Goal: Task Accomplishment & Management: Use online tool/utility

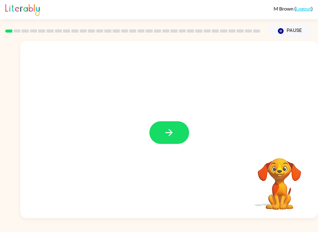
click at [165, 135] on icon "button" at bounding box center [168, 132] width 11 height 11
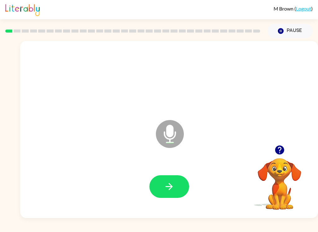
click at [171, 188] on icon "button" at bounding box center [168, 186] width 7 height 7
click at [172, 185] on icon "button" at bounding box center [168, 186] width 11 height 11
click at [177, 131] on icon at bounding box center [170, 134] width 28 height 28
click at [158, 190] on button "button" at bounding box center [169, 186] width 40 height 23
click at [170, 188] on icon "button" at bounding box center [168, 186] width 11 height 11
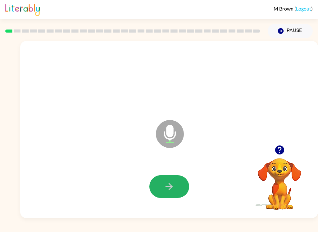
click at [177, 181] on button "button" at bounding box center [169, 186] width 40 height 23
click at [158, 183] on button "button" at bounding box center [169, 186] width 40 height 23
click at [172, 180] on button "button" at bounding box center [169, 186] width 40 height 23
click at [166, 191] on icon "button" at bounding box center [168, 186] width 11 height 11
click at [160, 173] on div at bounding box center [168, 186] width 285 height 51
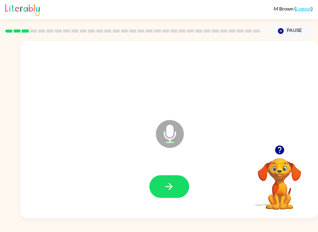
click at [158, 179] on button "button" at bounding box center [169, 186] width 40 height 23
click at [167, 189] on icon "button" at bounding box center [168, 186] width 11 height 11
click at [170, 185] on icon "button" at bounding box center [168, 186] width 7 height 7
click at [179, 179] on button "button" at bounding box center [169, 186] width 40 height 23
click at [172, 193] on button "button" at bounding box center [169, 186] width 40 height 23
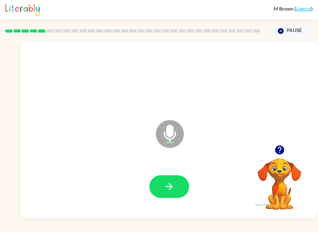
click at [156, 181] on button "button" at bounding box center [169, 186] width 40 height 23
click at [164, 177] on button "button" at bounding box center [169, 186] width 40 height 23
click at [174, 183] on icon "button" at bounding box center [168, 186] width 11 height 11
click at [172, 185] on icon "button" at bounding box center [168, 186] width 11 height 11
click at [176, 188] on button "button" at bounding box center [169, 186] width 40 height 23
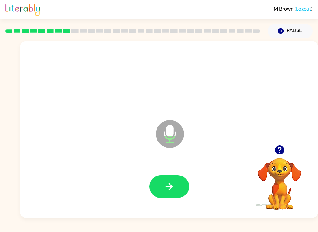
click at [168, 183] on icon "button" at bounding box center [168, 186] width 11 height 11
click at [160, 180] on button "button" at bounding box center [169, 186] width 40 height 23
click at [282, 150] on icon "button" at bounding box center [278, 149] width 9 height 9
click at [278, 151] on icon "button" at bounding box center [278, 149] width 9 height 9
click at [170, 185] on icon "button" at bounding box center [168, 186] width 11 height 11
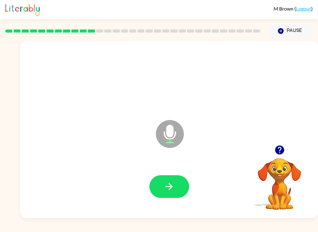
click at [278, 149] on icon "button" at bounding box center [278, 149] width 9 height 9
click at [176, 179] on button "button" at bounding box center [169, 186] width 40 height 23
click at [280, 154] on icon "button" at bounding box center [278, 149] width 9 height 9
click at [161, 182] on button "button" at bounding box center [169, 186] width 40 height 23
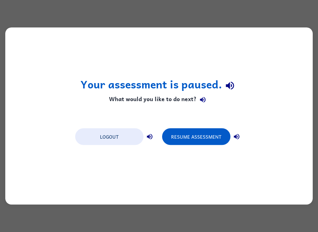
click at [181, 142] on button "Resume Assessment" at bounding box center [196, 136] width 68 height 17
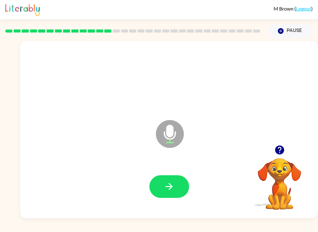
click at [175, 139] on icon at bounding box center [170, 134] width 28 height 28
click at [173, 186] on icon "button" at bounding box center [168, 186] width 11 height 11
click at [179, 185] on button "button" at bounding box center [169, 186] width 40 height 23
click at [183, 185] on button "button" at bounding box center [169, 186] width 40 height 23
click at [171, 195] on button "button" at bounding box center [169, 186] width 40 height 23
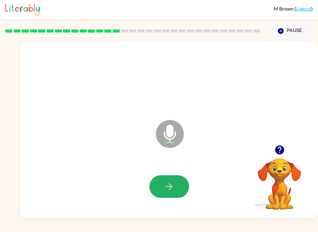
click at [171, 186] on icon "button" at bounding box center [168, 186] width 7 height 7
click at [172, 191] on icon "button" at bounding box center [168, 186] width 11 height 11
click at [156, 186] on button "button" at bounding box center [169, 186] width 40 height 23
click at [171, 187] on icon "button" at bounding box center [168, 186] width 7 height 7
click at [176, 186] on button "button" at bounding box center [169, 186] width 40 height 23
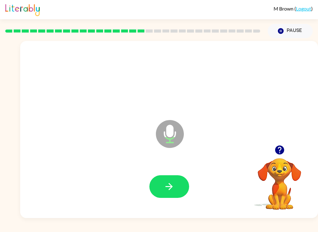
click at [166, 188] on icon "button" at bounding box center [168, 186] width 11 height 11
click at [171, 188] on icon "button" at bounding box center [168, 186] width 7 height 7
click at [161, 187] on button "button" at bounding box center [169, 186] width 40 height 23
click at [166, 191] on icon "button" at bounding box center [168, 186] width 11 height 11
click at [144, 157] on div "Microphone The Microphone is here when it is your turn to talk" at bounding box center [168, 129] width 297 height 177
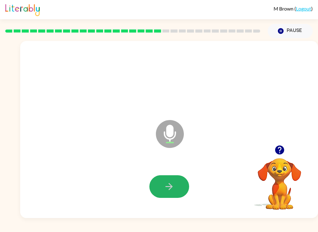
click at [167, 182] on icon "button" at bounding box center [168, 186] width 11 height 11
click at [275, 140] on div "Microphone The Microphone is here when it is your turn to talk" at bounding box center [168, 129] width 297 height 177
click at [279, 153] on icon "button" at bounding box center [278, 149] width 9 height 9
click at [162, 187] on button "button" at bounding box center [169, 186] width 40 height 23
click at [175, 190] on button "button" at bounding box center [169, 186] width 40 height 23
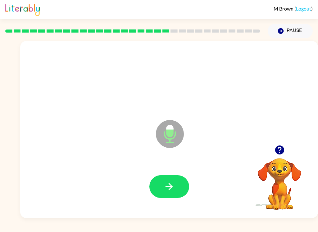
click at [168, 193] on button "button" at bounding box center [169, 186] width 40 height 23
click at [169, 192] on button "button" at bounding box center [169, 186] width 40 height 23
click at [172, 184] on icon "button" at bounding box center [168, 186] width 11 height 11
click at [171, 184] on icon "button" at bounding box center [168, 186] width 11 height 11
click at [167, 184] on icon "button" at bounding box center [168, 186] width 11 height 11
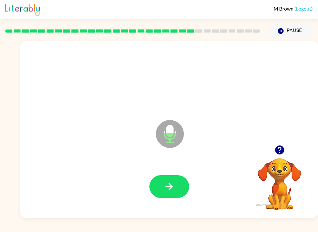
click at [167, 211] on div at bounding box center [168, 186] width 285 height 51
click at [153, 193] on button "button" at bounding box center [169, 186] width 40 height 23
click at [165, 183] on icon "button" at bounding box center [168, 186] width 11 height 11
click at [276, 147] on icon "button" at bounding box center [278, 149] width 9 height 9
click at [167, 189] on icon "button" at bounding box center [168, 186] width 11 height 11
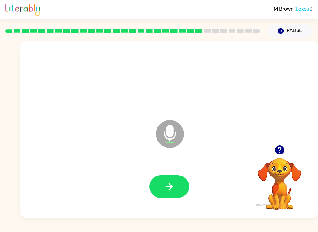
click at [165, 189] on icon "button" at bounding box center [168, 186] width 11 height 11
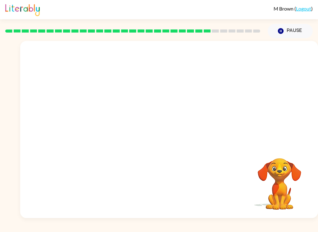
click at [317, 114] on div at bounding box center [168, 93] width 297 height 104
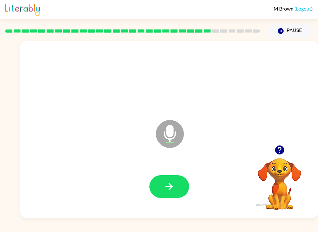
click at [162, 174] on div at bounding box center [168, 186] width 285 height 51
click at [156, 181] on button "button" at bounding box center [169, 186] width 40 height 23
click at [155, 188] on button "button" at bounding box center [169, 186] width 40 height 23
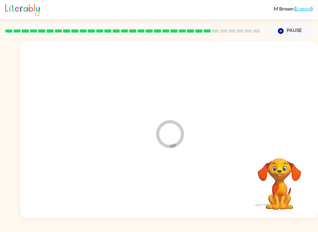
click at [280, 30] on icon "button" at bounding box center [281, 31] width 6 height 6
click at [284, 30] on button "Pause Pause" at bounding box center [289, 31] width 45 height 14
click at [249, 138] on div "Loader Your response is being sent to our graders" at bounding box center [168, 129] width 297 height 177
click at [237, 133] on div "Loader Your response is being sent to our graders" at bounding box center [168, 129] width 297 height 177
click at [244, 132] on div "Loader Your response is being sent to our graders" at bounding box center [168, 129] width 297 height 177
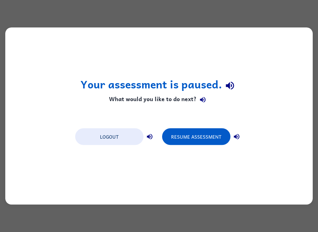
click at [199, 140] on button "Resume Assessment" at bounding box center [196, 136] width 68 height 17
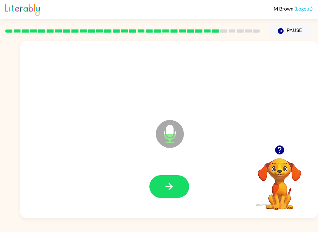
click at [174, 189] on icon "button" at bounding box center [168, 186] width 11 height 11
click at [162, 176] on button "button" at bounding box center [169, 186] width 40 height 23
click at [167, 184] on icon "button" at bounding box center [168, 186] width 11 height 11
click at [174, 188] on button "button" at bounding box center [169, 186] width 40 height 23
click at [173, 197] on button "button" at bounding box center [169, 186] width 40 height 23
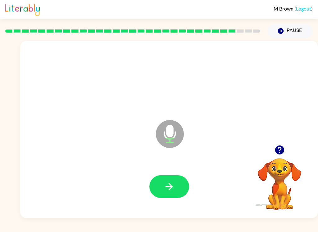
click at [177, 191] on button "button" at bounding box center [169, 186] width 40 height 23
click at [163, 188] on icon "button" at bounding box center [168, 186] width 11 height 11
click at [162, 198] on button "button" at bounding box center [169, 186] width 40 height 23
click at [169, 184] on icon "button" at bounding box center [168, 186] width 7 height 7
click at [169, 186] on icon "button" at bounding box center [168, 186] width 11 height 11
